Goal: Task Accomplishment & Management: Use online tool/utility

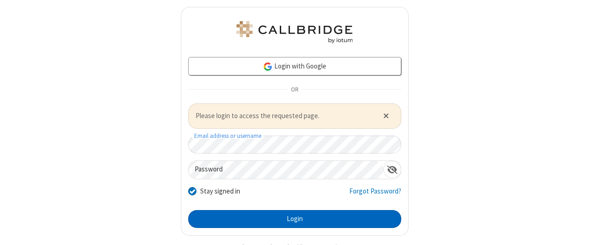
click at [291, 218] on button "Login" at bounding box center [294, 219] width 213 height 18
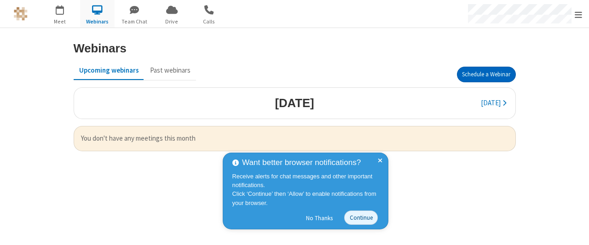
click at [486, 74] on button "Schedule a Webinar" at bounding box center [486, 75] width 59 height 16
